Goal: Information Seeking & Learning: Find specific fact

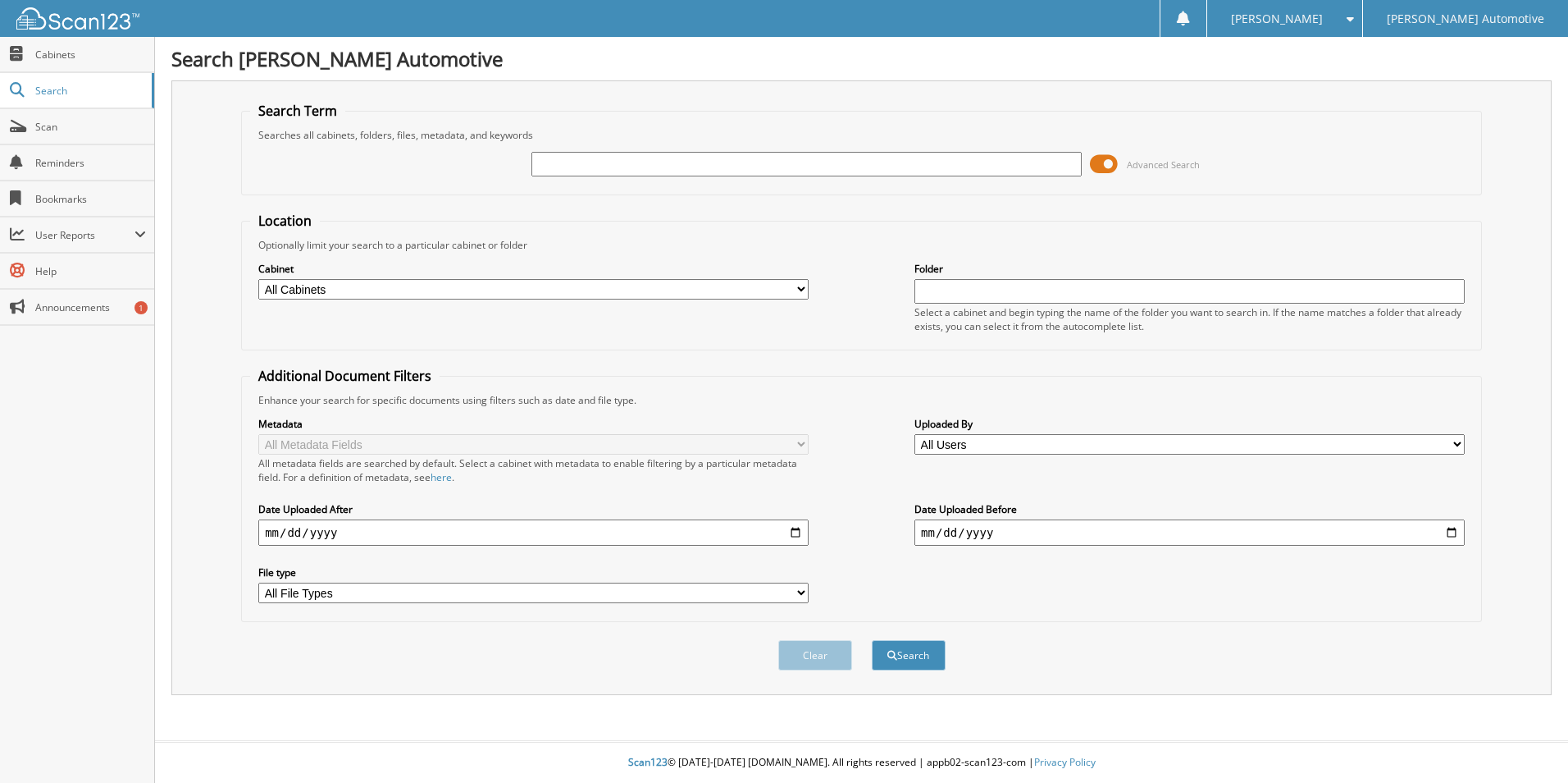
click at [561, 165] on input "text" at bounding box center [807, 163] width 550 height 24
type input "25494"
click at [871, 640] on button "Search" at bounding box center [908, 655] width 73 height 30
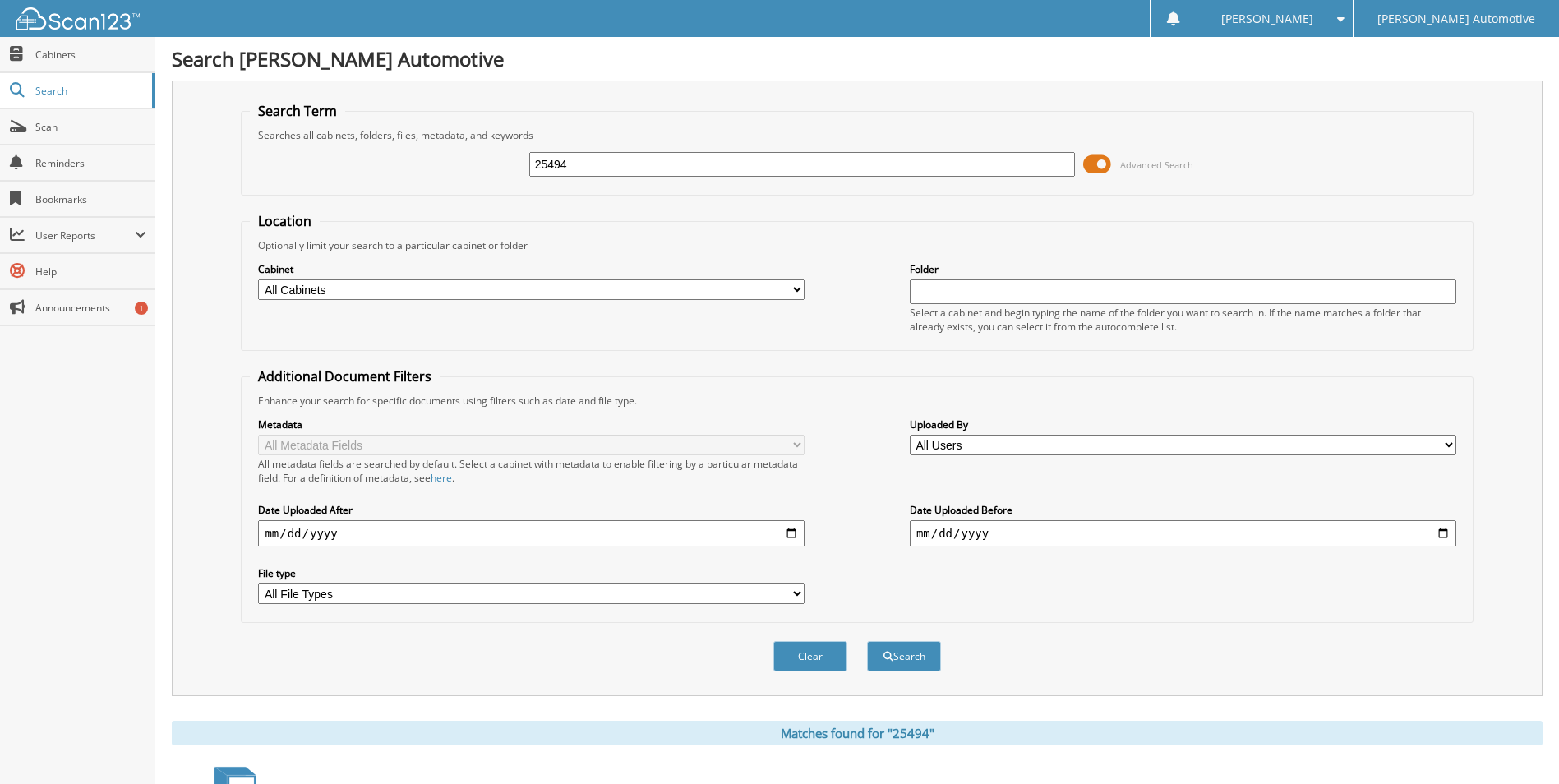
click at [1102, 157] on span at bounding box center [1097, 163] width 28 height 24
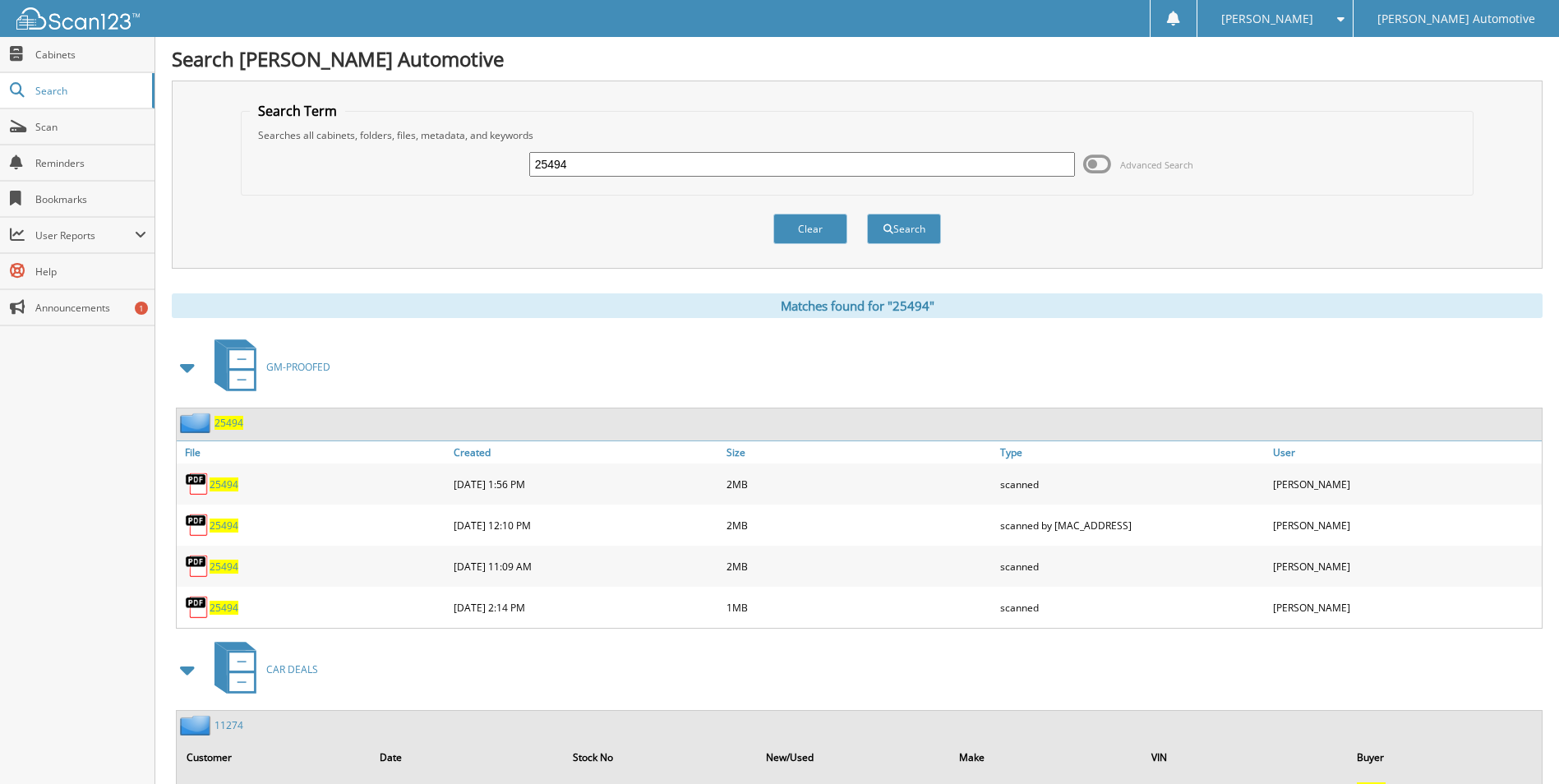
click at [222, 479] on span "25494" at bounding box center [224, 484] width 29 height 14
click at [232, 485] on span "25494" at bounding box center [224, 484] width 29 height 14
